Goal: Task Accomplishment & Management: Use online tool/utility

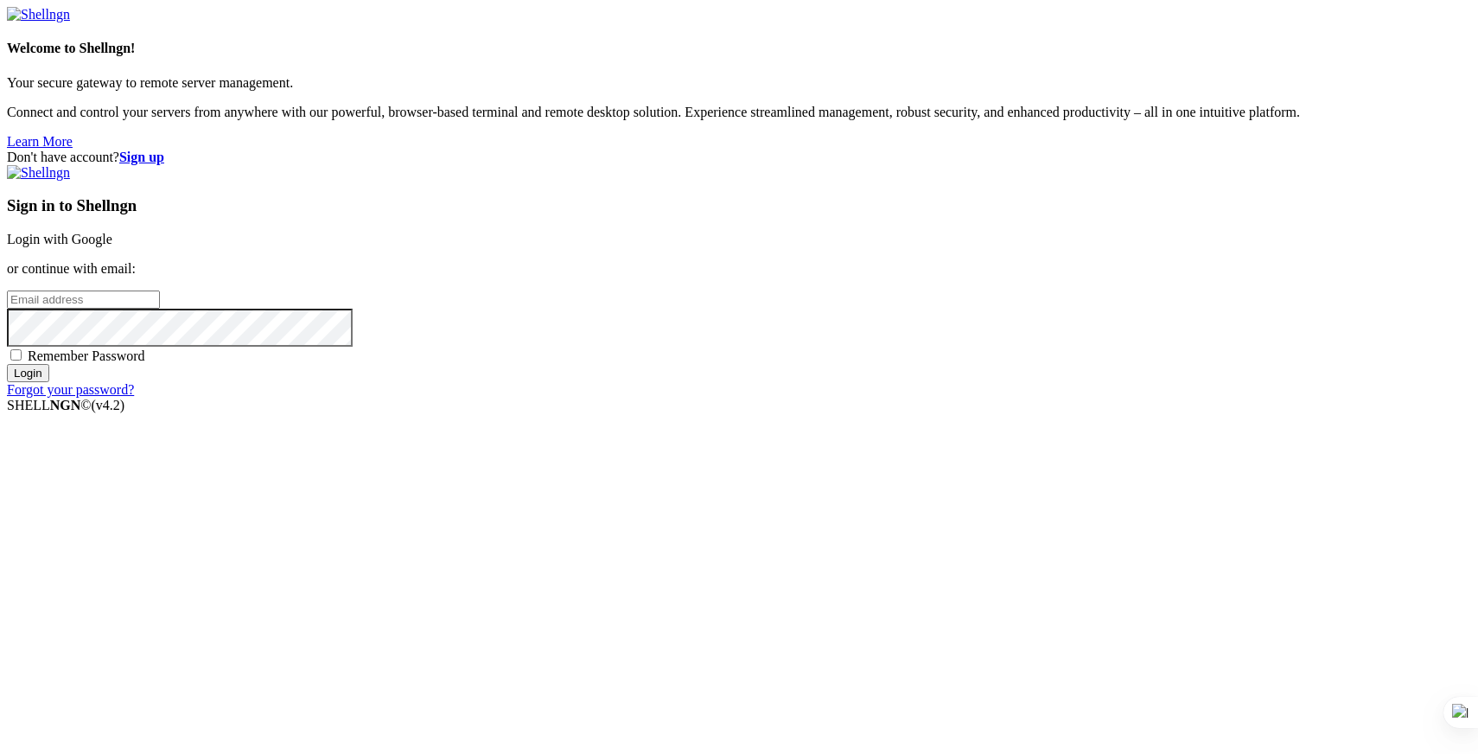
type input "[PERSON_NAME][EMAIL_ADDRESS][DOMAIN_NAME]"
click at [49, 382] on input "Login" at bounding box center [28, 373] width 42 height 18
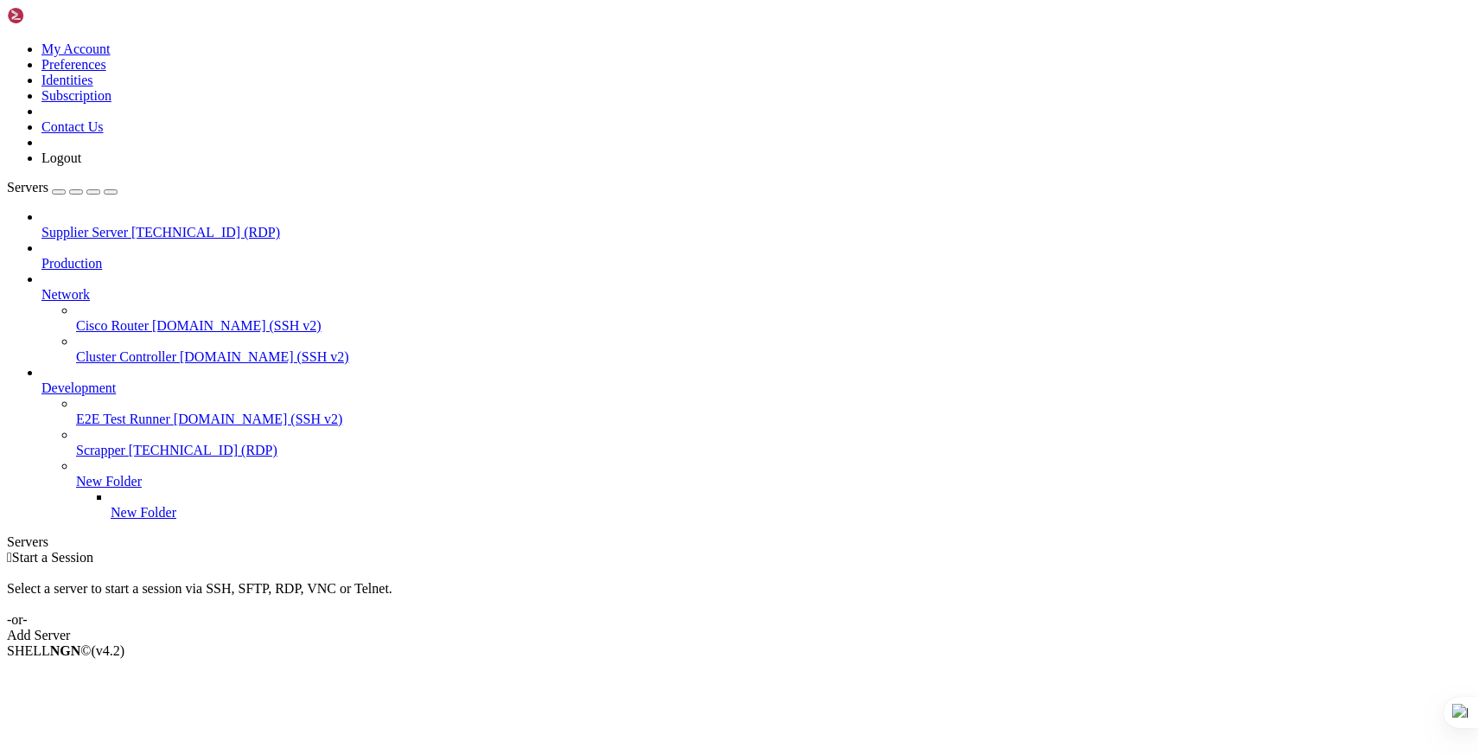
click at [131, 443] on link "Scrapper [TECHNICAL_ID] (RDP)" at bounding box center [773, 451] width 1395 height 16
click at [501, 550] on div " Start a Session Select a server to start a session via SSH, SFTP, RDP, VNC or…" at bounding box center [739, 596] width 1464 height 93
click at [90, 287] on span "Network" at bounding box center [65, 294] width 48 height 15
click at [41, 287] on icon at bounding box center [41, 287] width 0 height 0
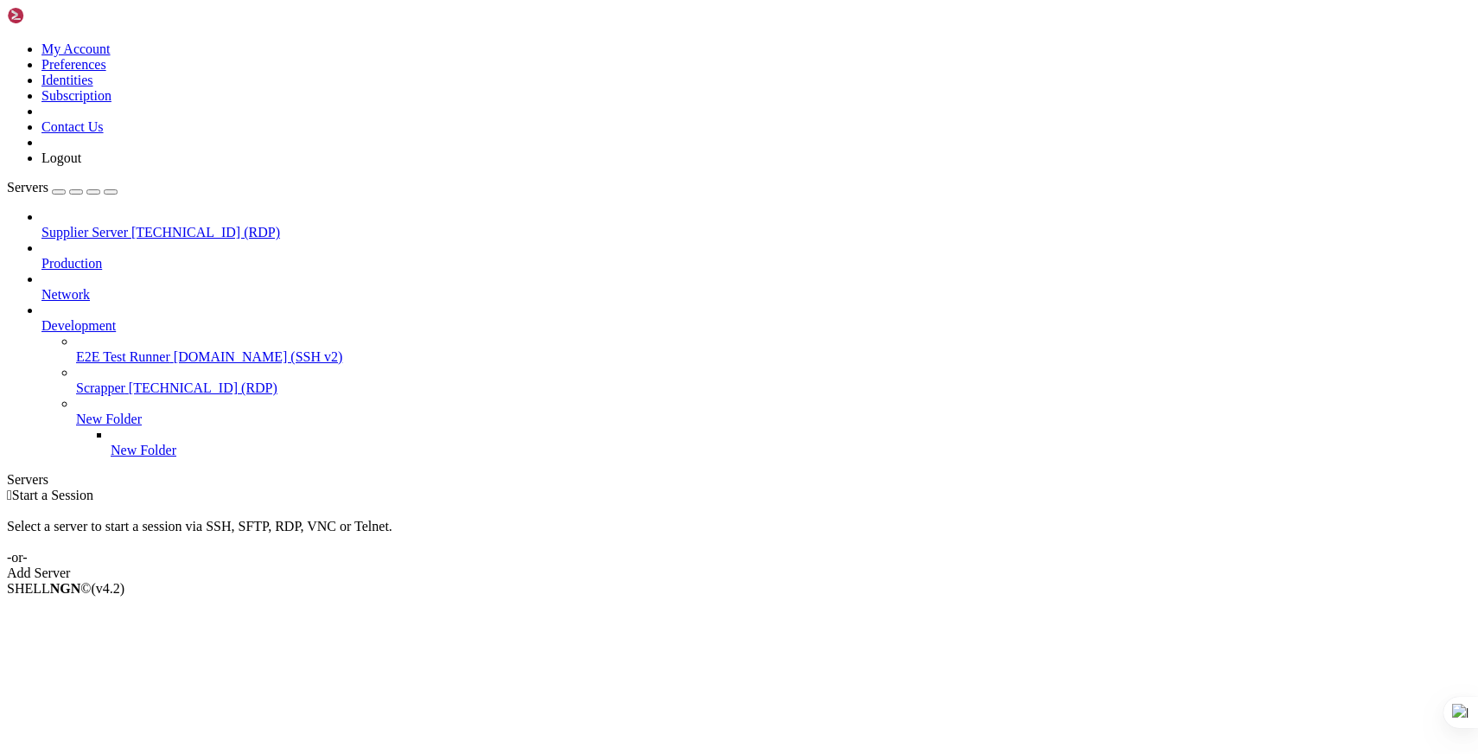
click at [41, 287] on icon at bounding box center [41, 287] width 0 height 0
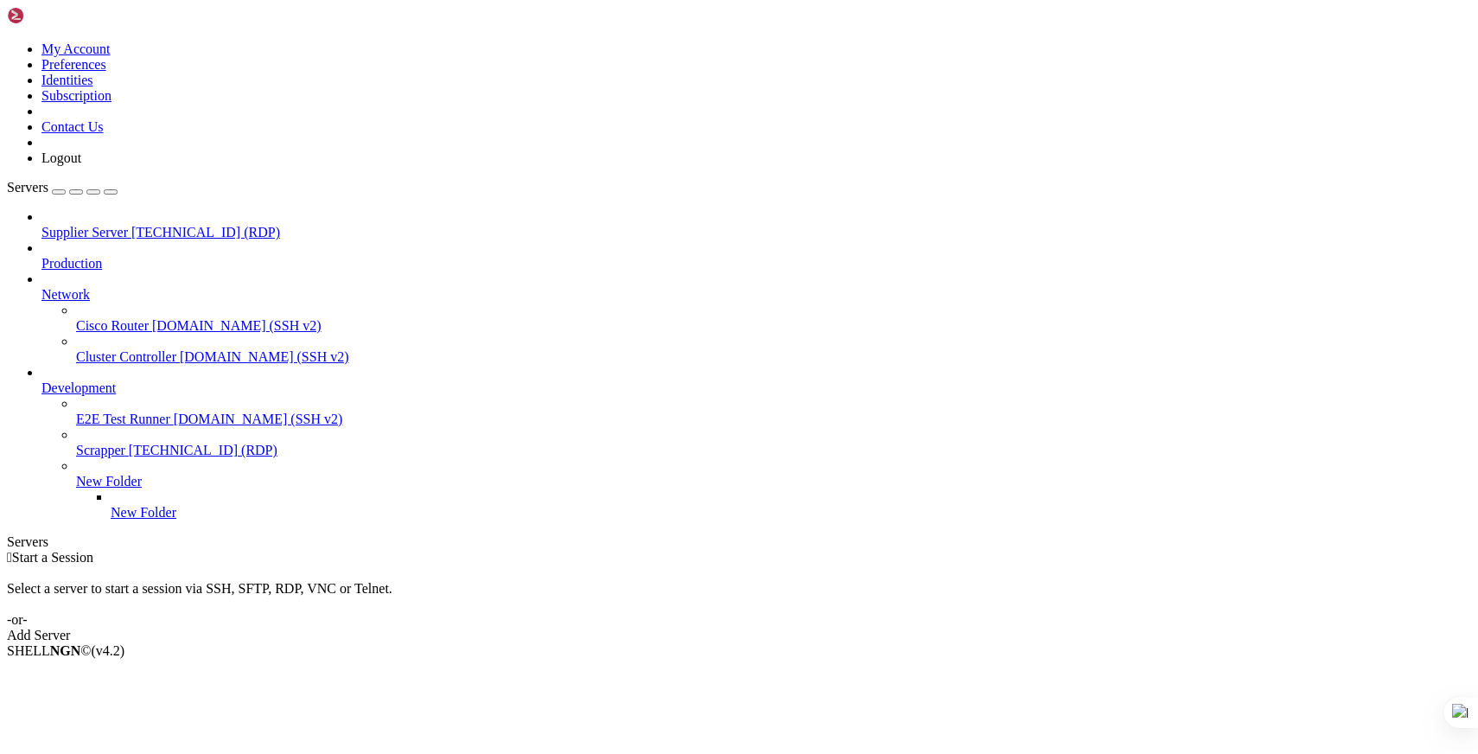
click at [41, 380] on icon at bounding box center [41, 380] width 0 height 0
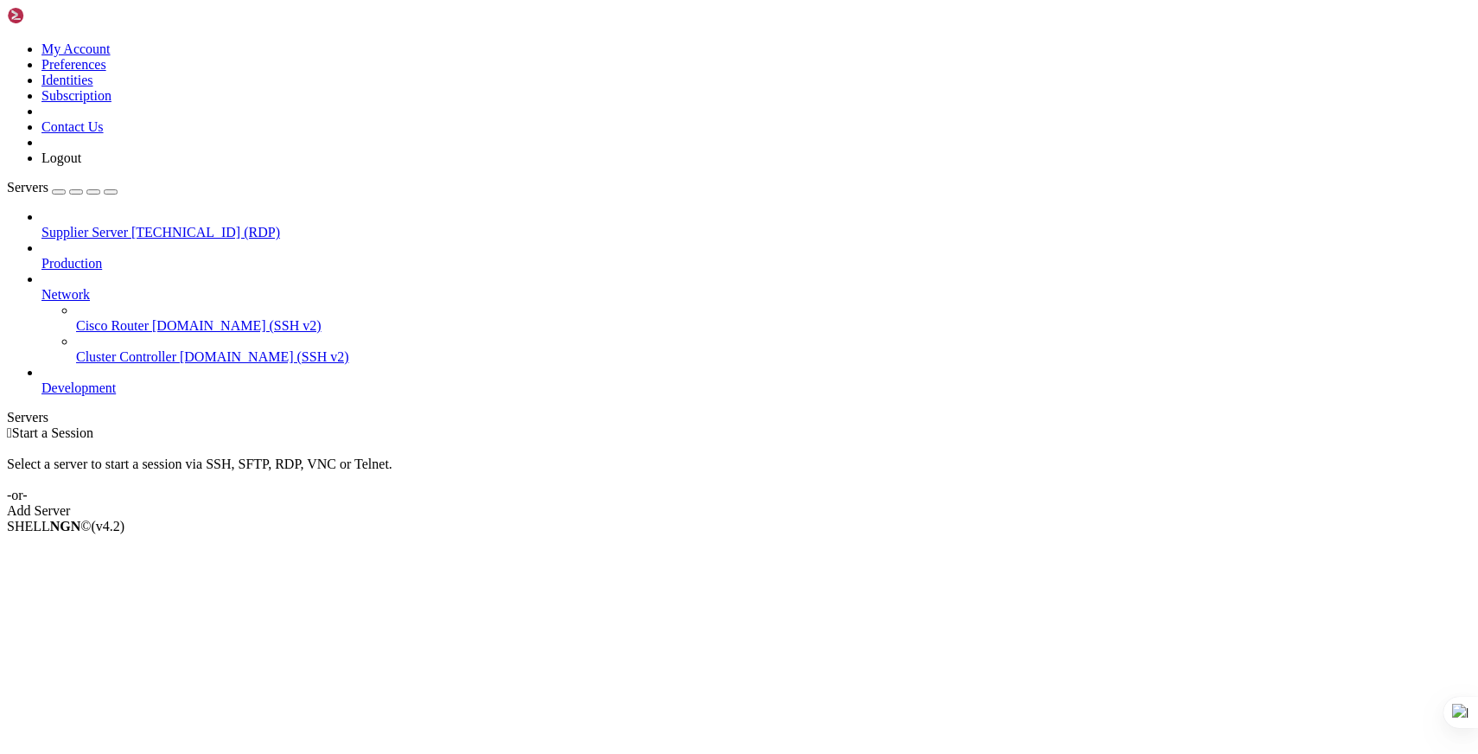
click at [41, 380] on icon at bounding box center [41, 380] width 0 height 0
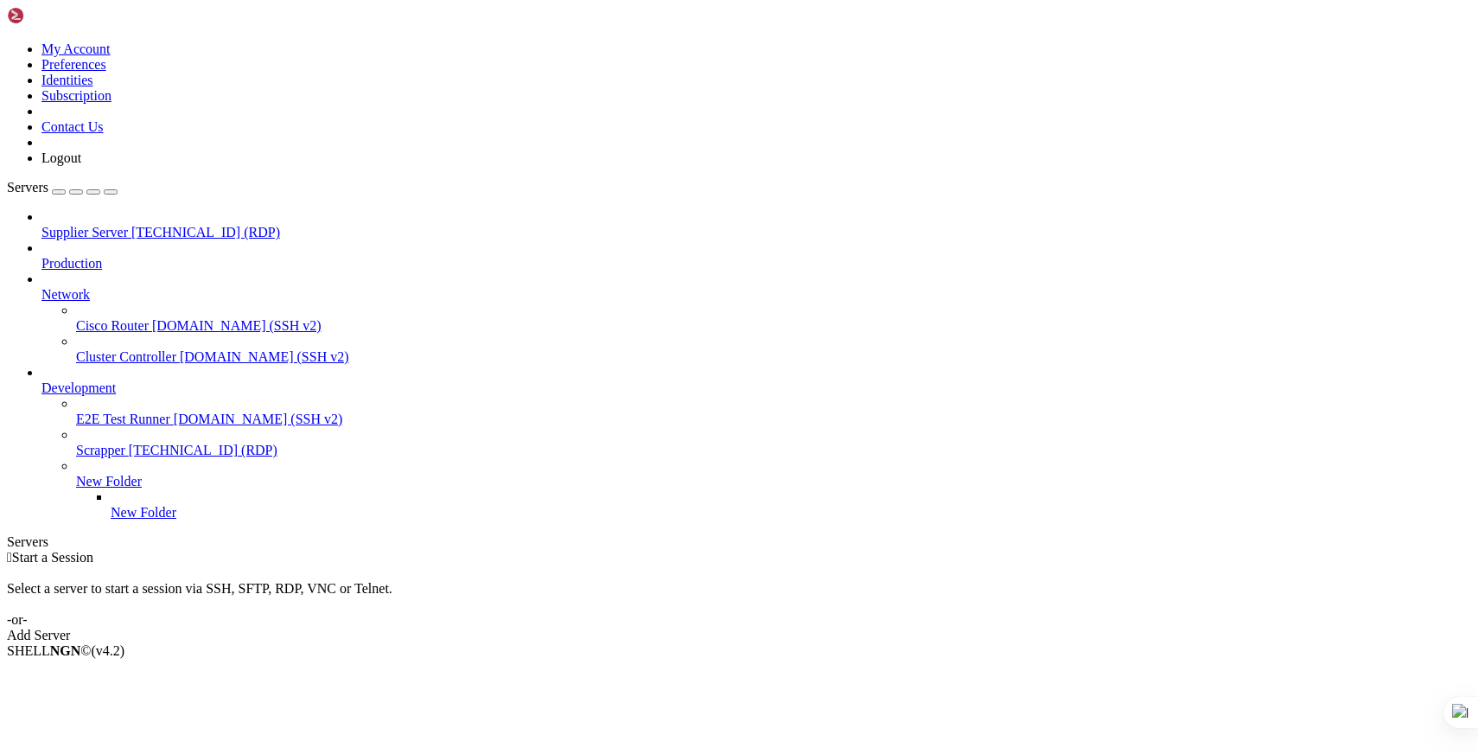
click at [142, 475] on span "New Folder" at bounding box center [109, 481] width 66 height 15
click at [76, 474] on icon at bounding box center [76, 474] width 0 height 0
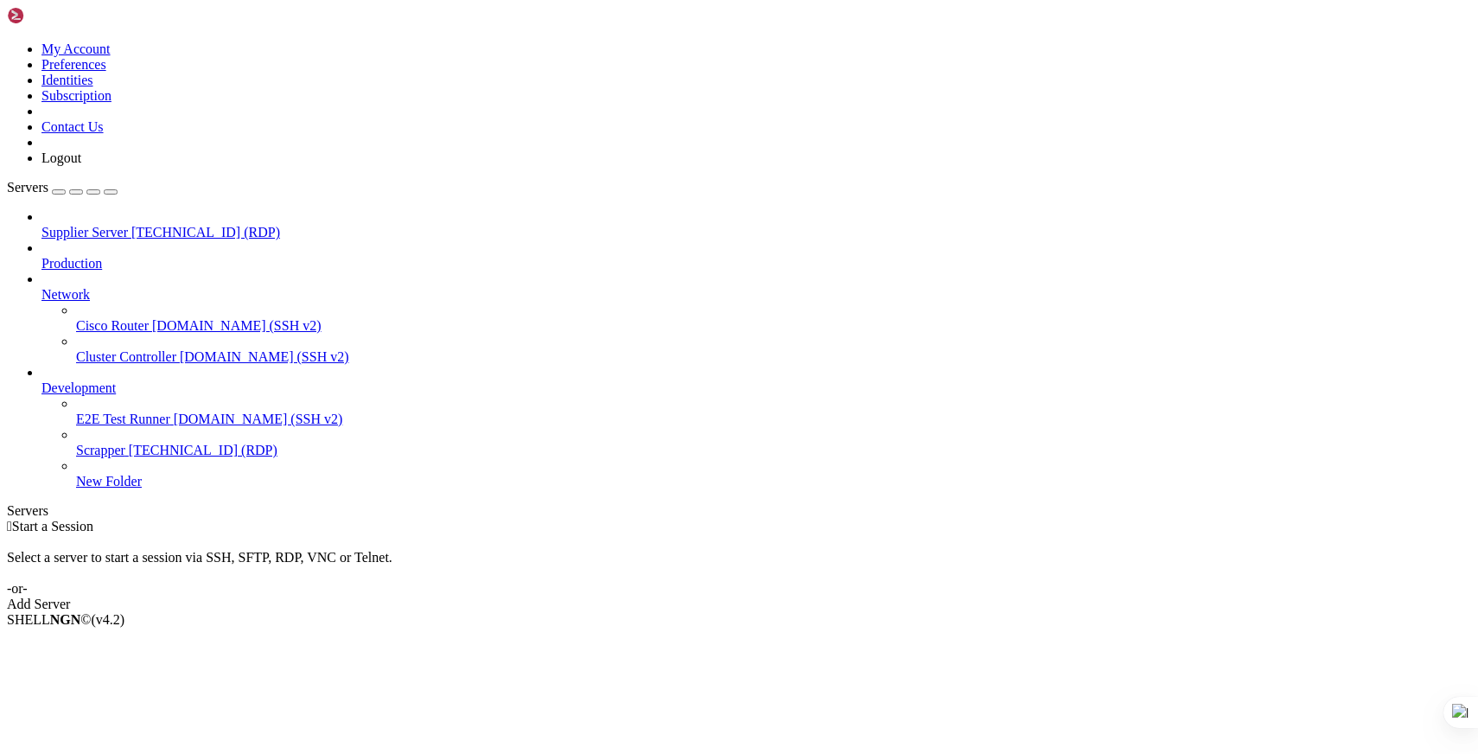
click at [128, 225] on span "Supplier Server" at bounding box center [84, 232] width 86 height 15
